Goal: Find contact information: Find contact information

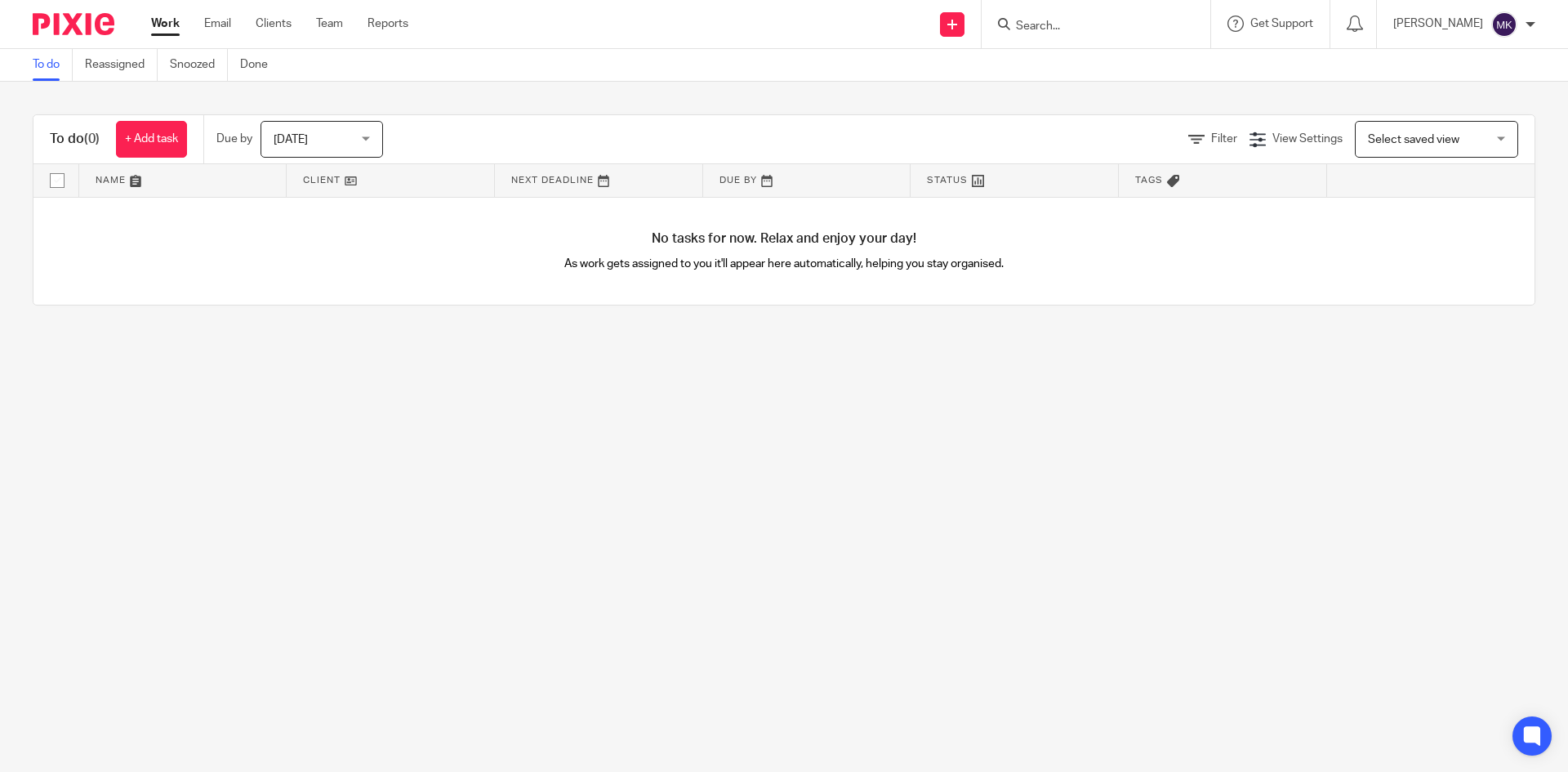
click at [1102, 46] on div at bounding box center [1096, 24] width 229 height 48
click at [1102, 38] on div at bounding box center [1096, 24] width 229 height 48
click at [1107, 20] on input "Search" at bounding box center [1088, 27] width 147 height 15
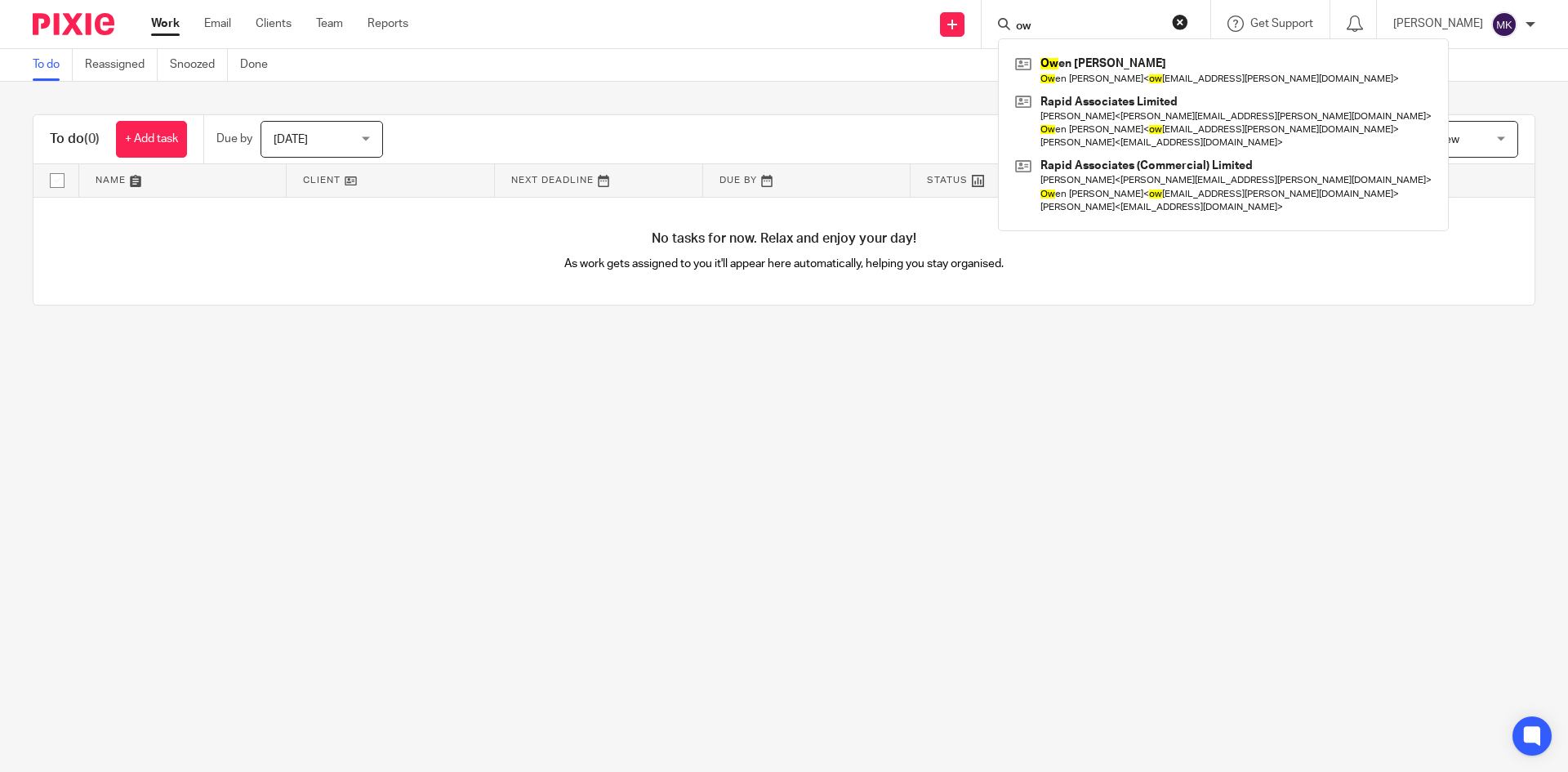
type input "ow"
click at [1211, 11] on div "ow Ow en [PERSON_NAME] en [PERSON_NAME] < ow [EMAIL_ADDRESS][PERSON_NAME][DOMAI…" at bounding box center [1096, 24] width 229 height 48
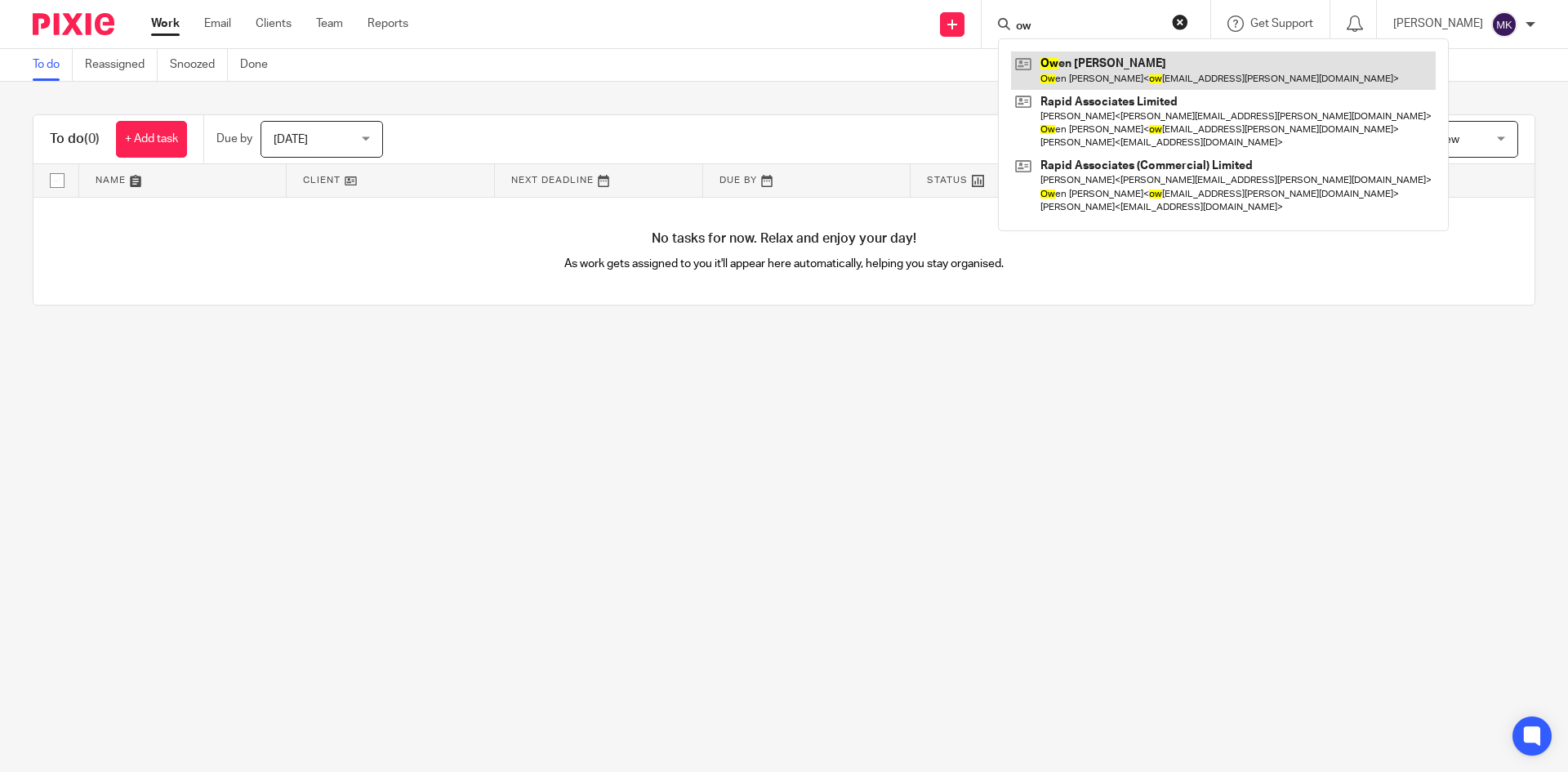
click at [1142, 82] on link at bounding box center [1223, 70] width 425 height 37
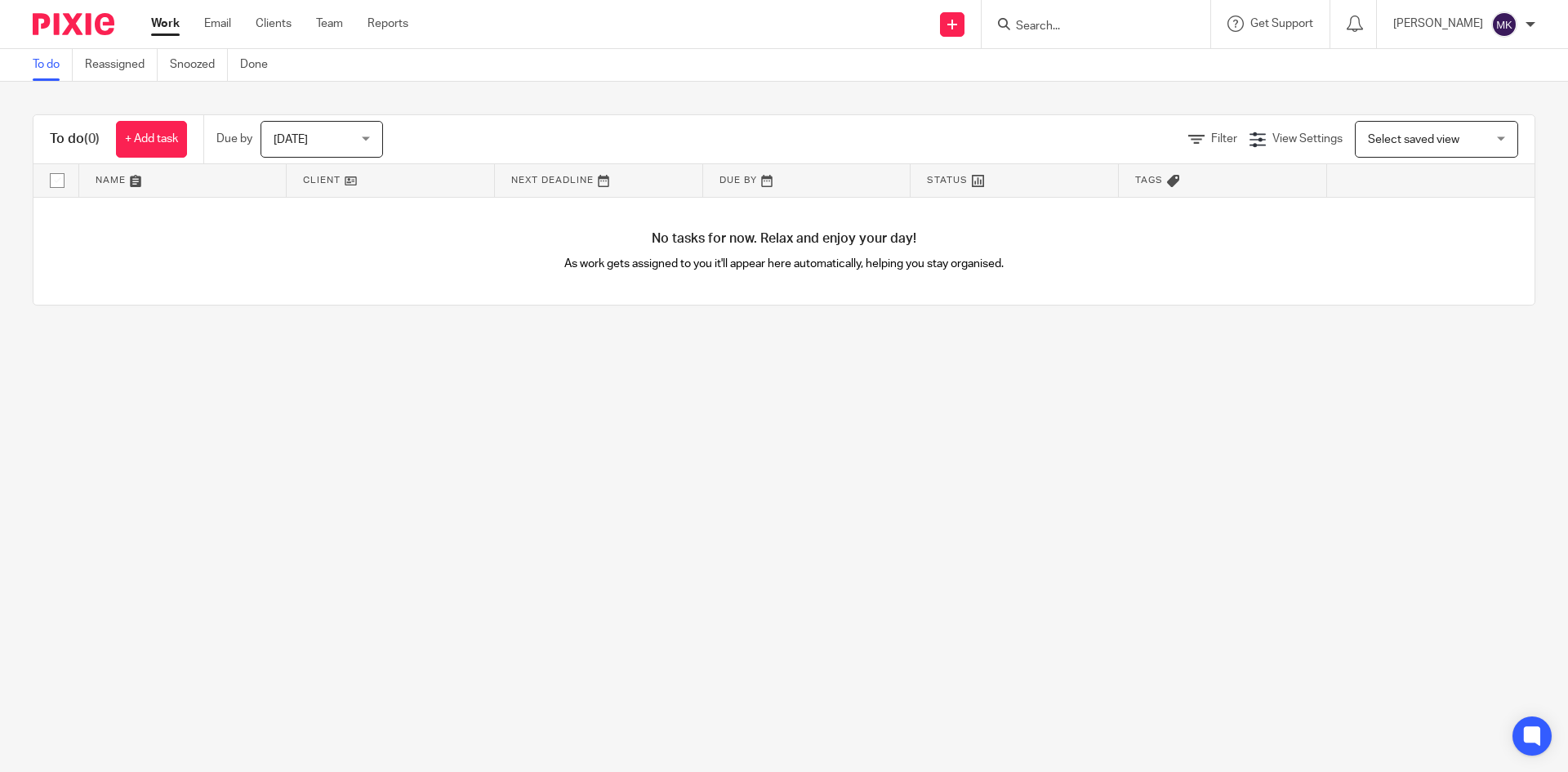
click at [1182, 6] on div at bounding box center [1096, 24] width 229 height 48
click at [1161, 26] on input "Search" at bounding box center [1088, 27] width 147 height 15
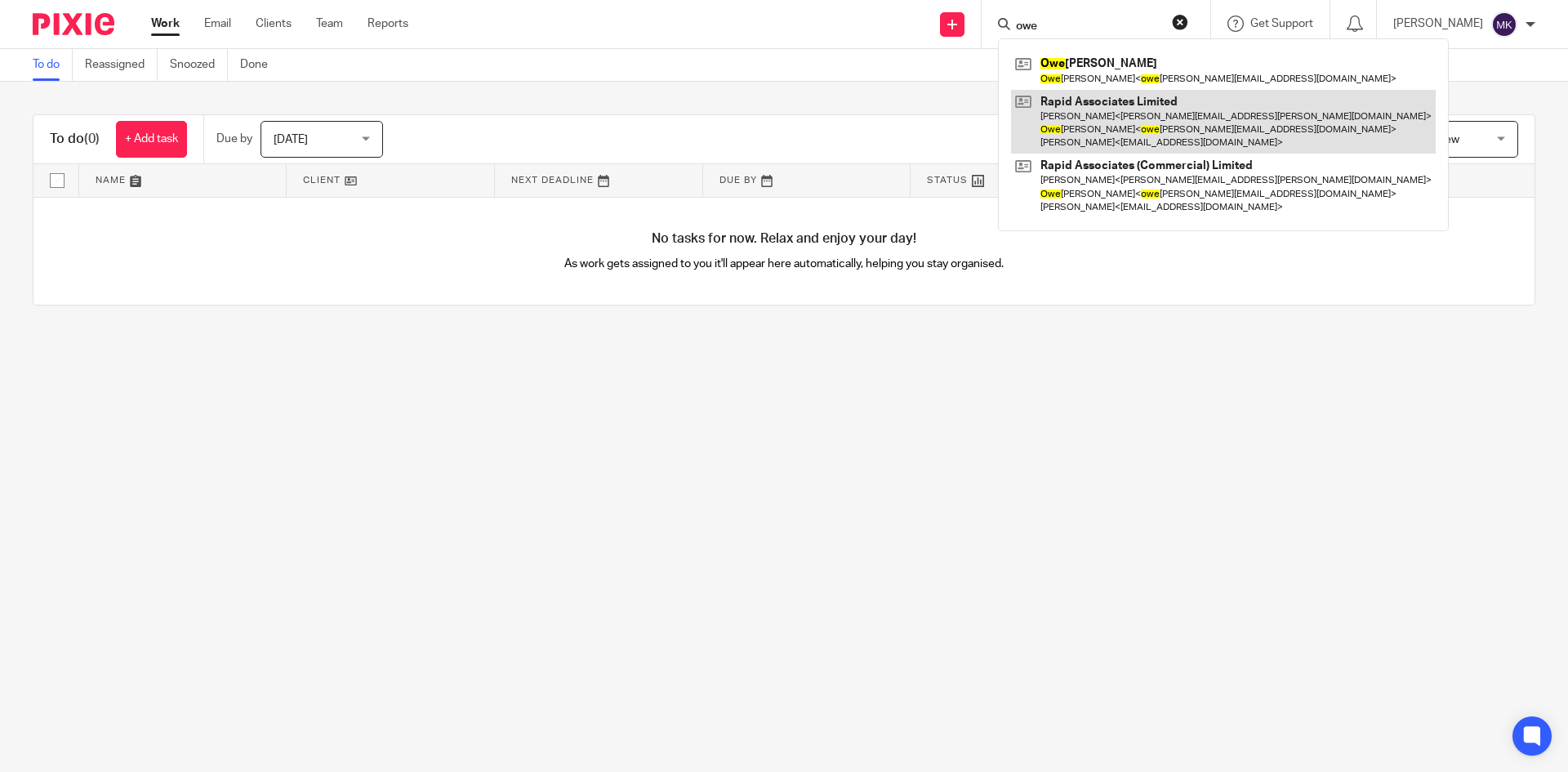
type input "owe"
click at [1160, 133] on link at bounding box center [1223, 122] width 425 height 65
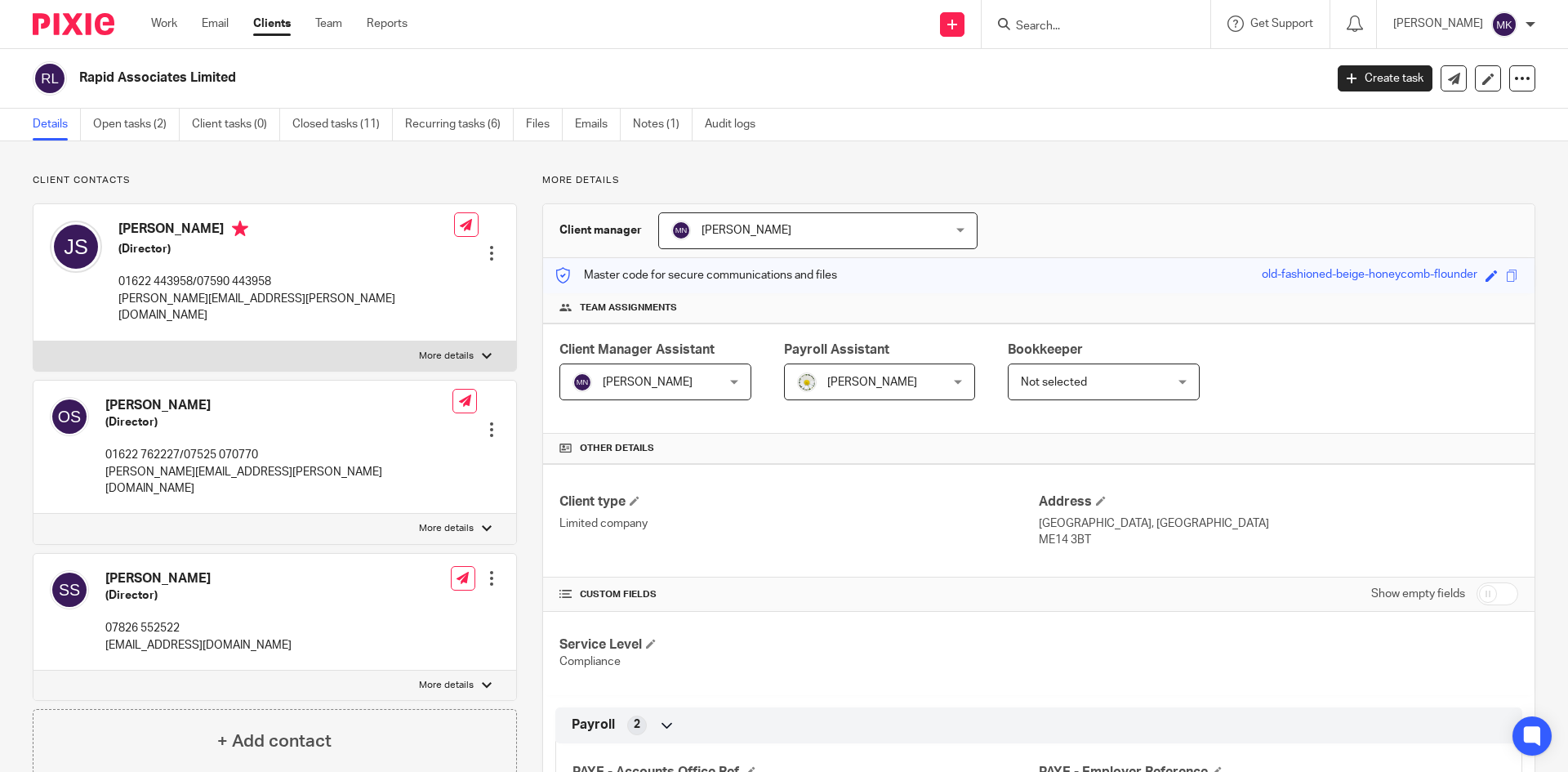
scroll to position [82, 0]
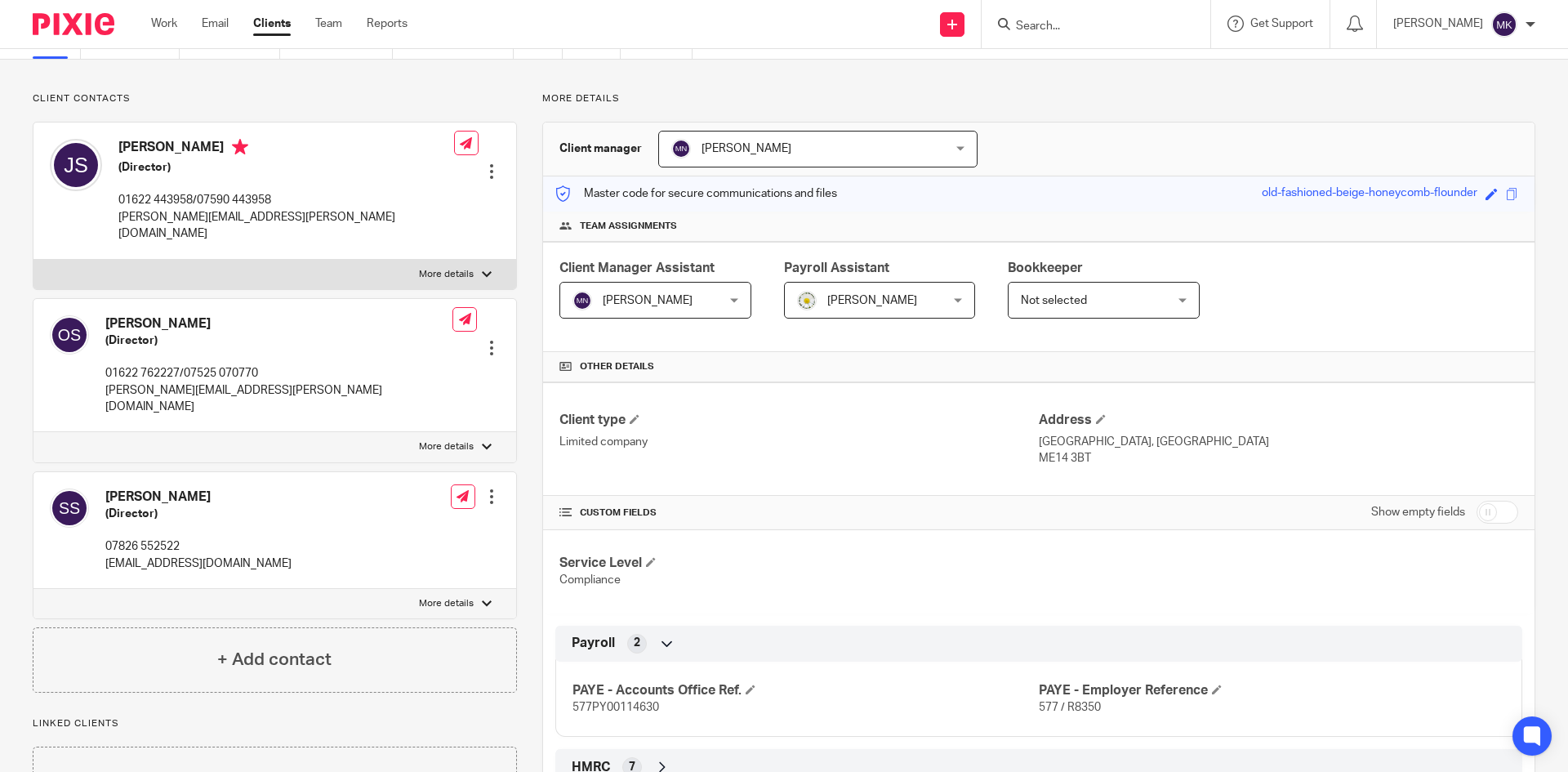
click at [254, 382] on p "[PERSON_NAME][EMAIL_ADDRESS][PERSON_NAME][DOMAIN_NAME]" at bounding box center [278, 399] width 347 height 34
drag, startPoint x: 287, startPoint y: 372, endPoint x: 98, endPoint y: 372, distance: 189.0
click at [98, 372] on div "[PERSON_NAME] (Director) 01622 762227/07525 070770 [PERSON_NAME][EMAIL_ADDRESS]…" at bounding box center [275, 366] width 482 height 134
copy p "[PERSON_NAME][EMAIL_ADDRESS][PERSON_NAME][DOMAIN_NAME]"
click at [1118, 24] on input "Search" at bounding box center [1088, 27] width 147 height 15
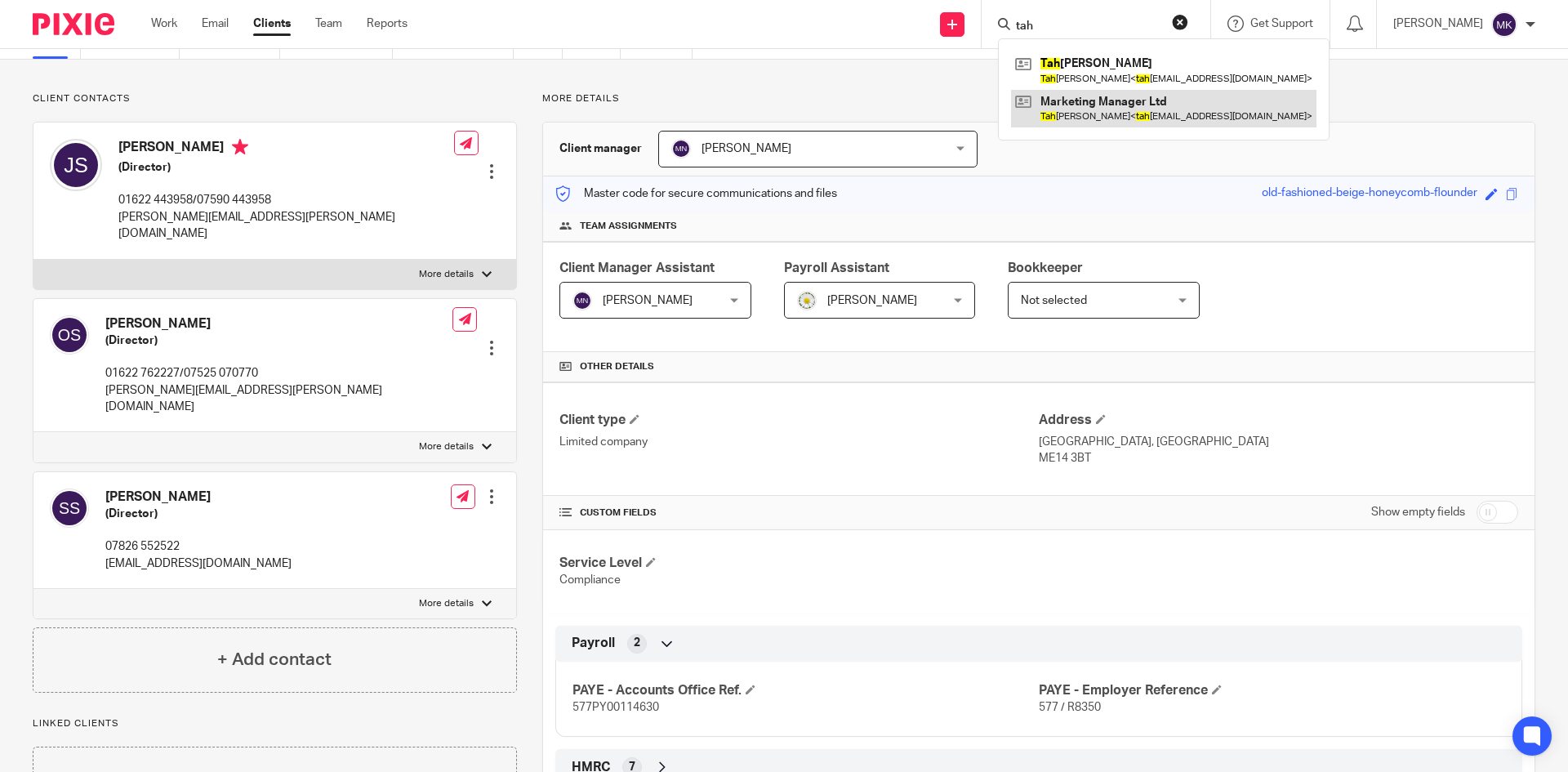
type input "tah"
click at [1098, 102] on link at bounding box center [1164, 108] width 305 height 37
